Goal: Check status: Check status

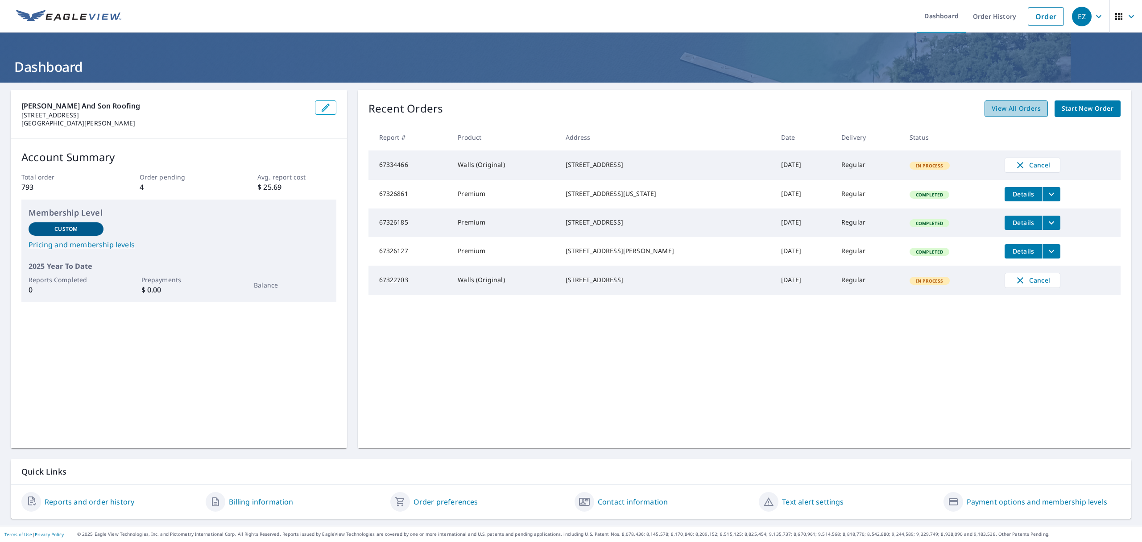
click at [1012, 106] on span "View All Orders" at bounding box center [1016, 108] width 49 height 11
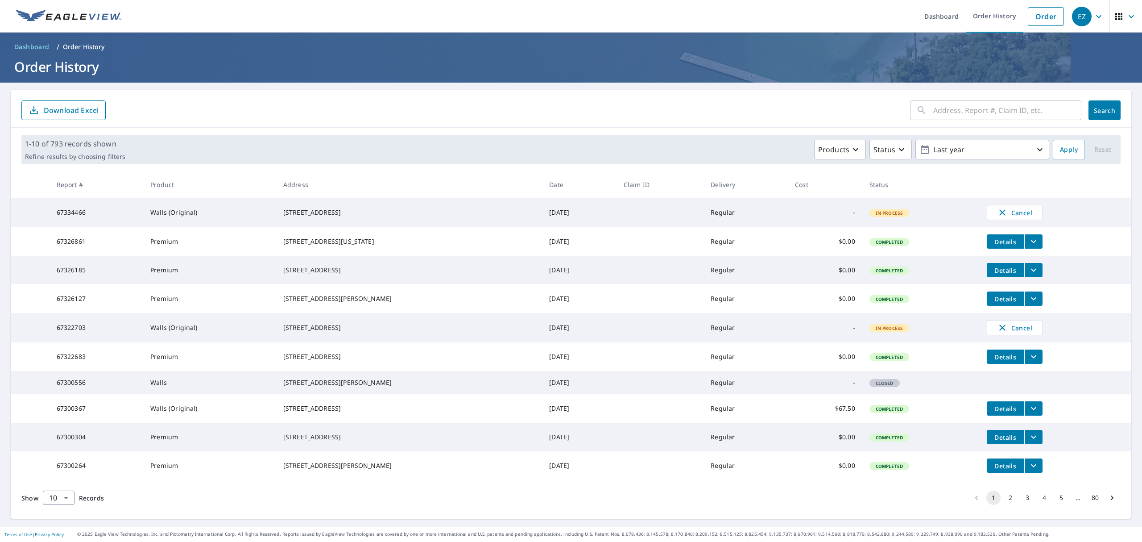
scroll to position [36, 0]
click at [68, 500] on body "EZ EZ Dashboard Order History Order EZ Dashboard / Order History Order History …" at bounding box center [571, 271] width 1142 height 542
click at [63, 492] on li "25" at bounding box center [58, 491] width 32 height 16
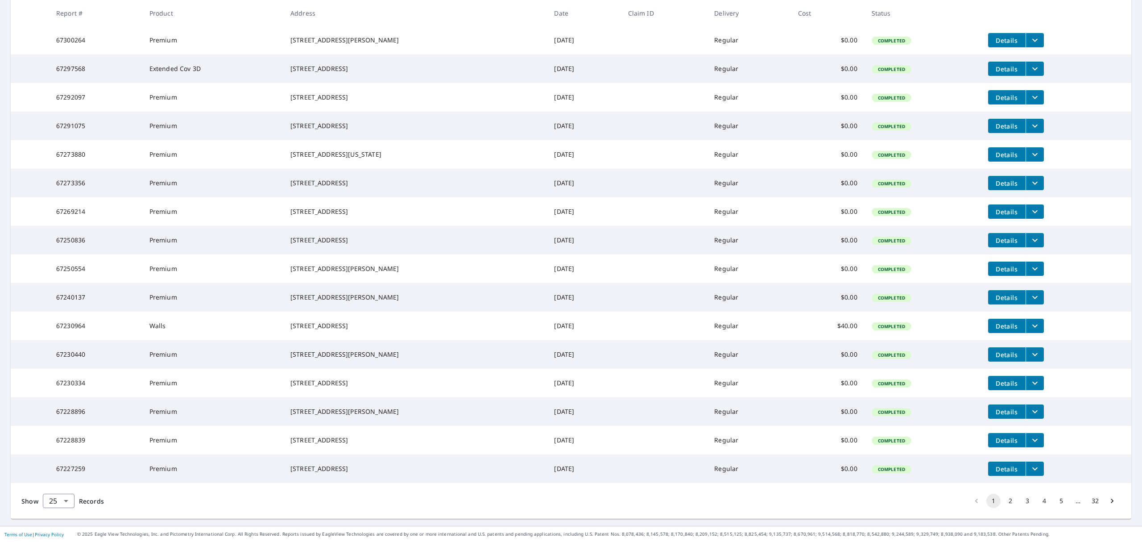
scroll to position [518, 0]
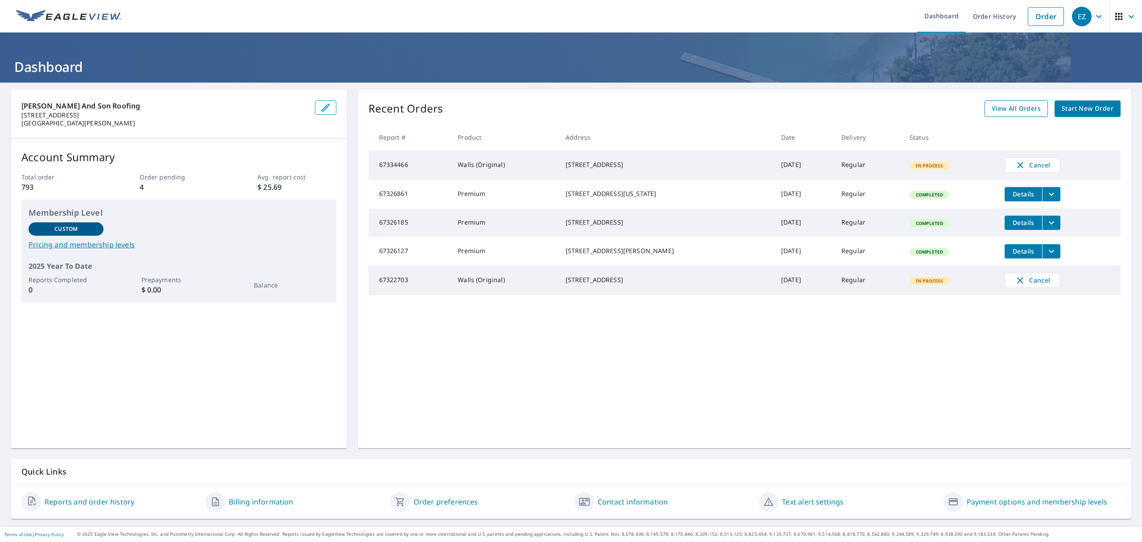
click at [992, 109] on span "View All Orders" at bounding box center [1016, 108] width 49 height 11
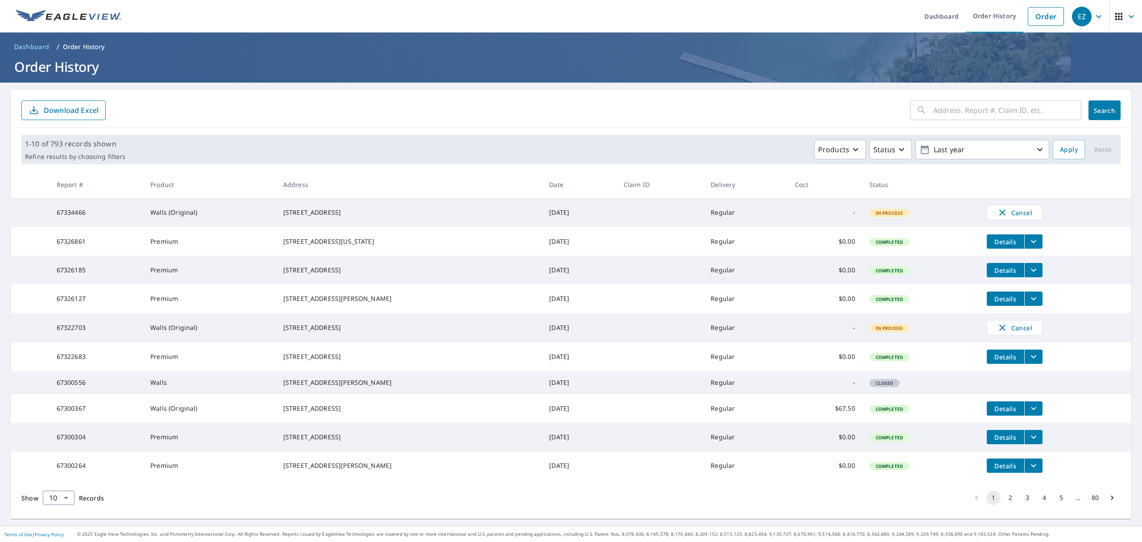
scroll to position [36, 0]
drag, startPoint x: 328, startPoint y: 407, endPoint x: 282, endPoint y: 399, distance: 47.2
click at [283, 404] on div "[STREET_ADDRESS]" at bounding box center [409, 408] width 252 height 9
copy div "[STREET_ADDRESS]"
